Goal: Communication & Community: Answer question/provide support

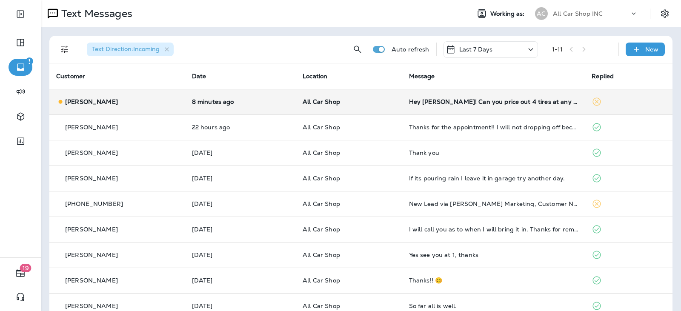
click at [402, 109] on td "Hey [PERSON_NAME]! Can you price out 4 tires at any discount for a personal car…" at bounding box center [493, 102] width 183 height 26
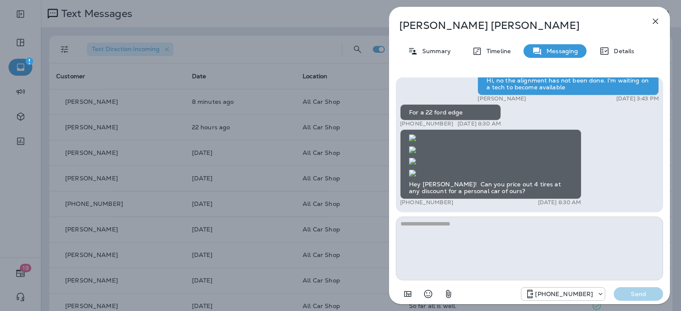
click at [416, 170] on img at bounding box center [412, 173] width 7 height 7
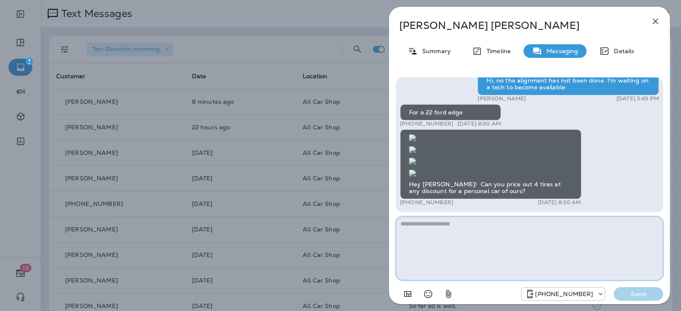
click at [497, 232] on textarea at bounding box center [529, 249] width 267 height 64
type textarea "*"
type textarea "**********"
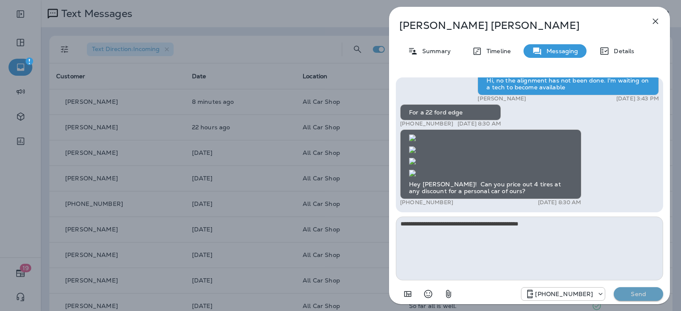
click at [650, 296] on p "Send" at bounding box center [639, 294] width 36 height 8
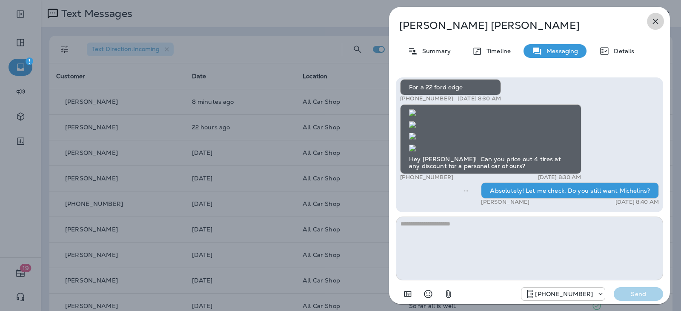
click at [655, 23] on icon "button" at bounding box center [655, 21] width 10 height 10
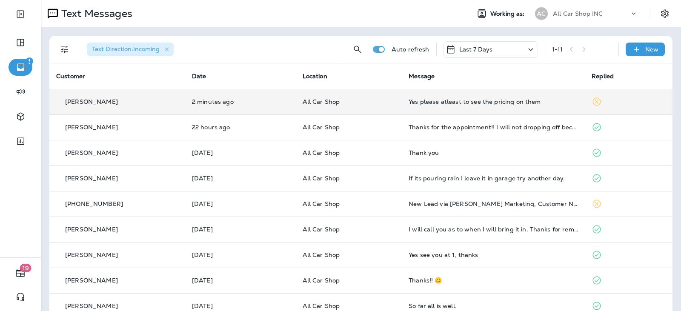
click at [373, 104] on p "All Car Shop" at bounding box center [349, 101] width 93 height 7
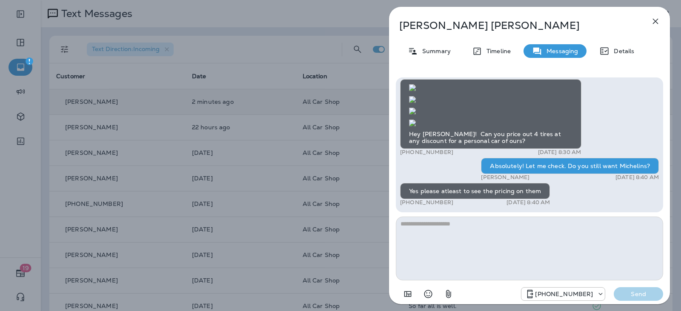
click at [417, 228] on textarea at bounding box center [529, 249] width 267 height 64
type textarea "****"
click at [625, 294] on p "Send" at bounding box center [639, 294] width 36 height 8
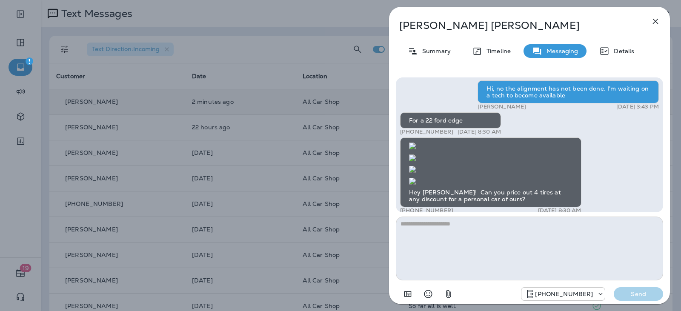
scroll to position [-85, 0]
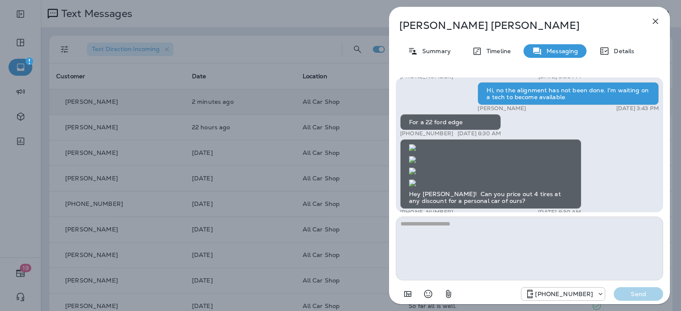
click at [416, 180] on img at bounding box center [412, 183] width 7 height 7
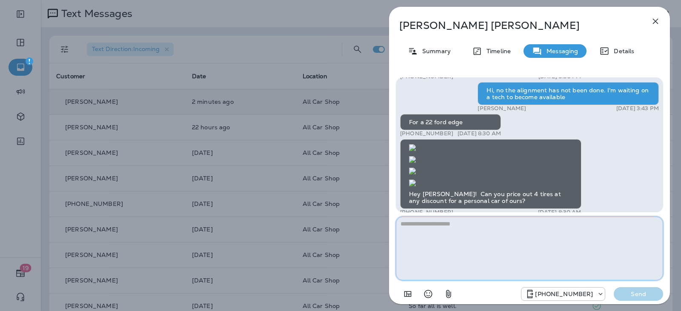
click at [455, 250] on textarea at bounding box center [529, 249] width 267 height 64
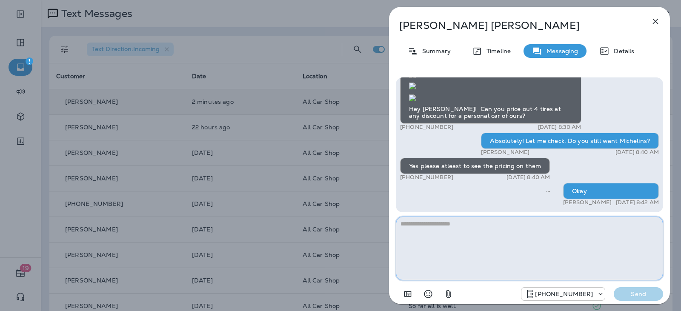
click at [453, 228] on textarea at bounding box center [529, 249] width 267 height 64
type textarea "*"
type textarea "**********"
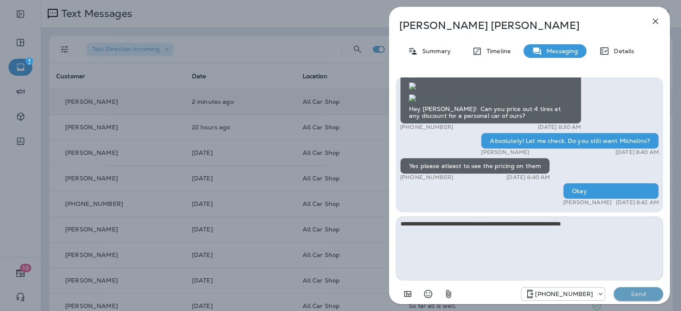
click at [627, 294] on p "Send" at bounding box center [639, 294] width 36 height 8
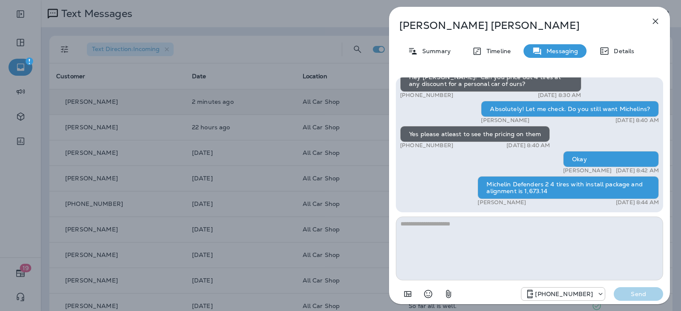
click at [650, 18] on icon "button" at bounding box center [655, 21] width 10 height 10
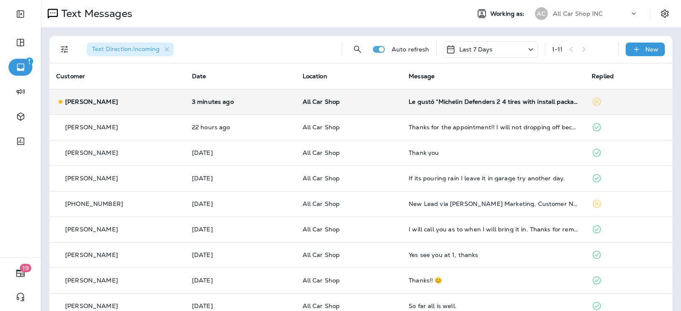
click at [380, 107] on td "All Car Shop" at bounding box center [349, 102] width 106 height 26
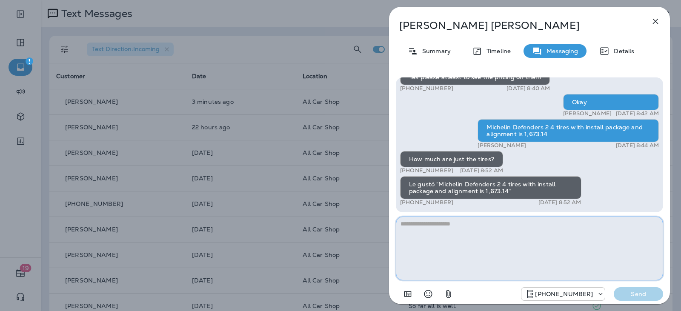
click at [472, 222] on textarea at bounding box center [529, 249] width 267 height 64
type textarea "**********"
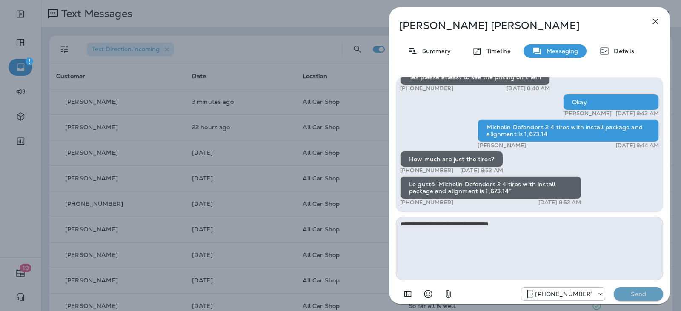
click at [626, 296] on p "Send" at bounding box center [639, 294] width 36 height 8
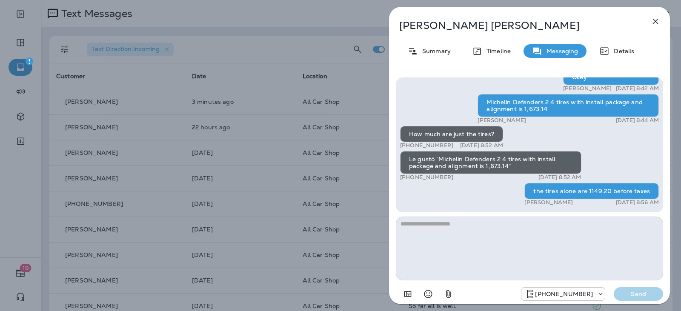
click at [654, 23] on icon "button" at bounding box center [656, 22] width 6 height 6
